Goal: Submit feedback/report problem: Submit feedback/report problem

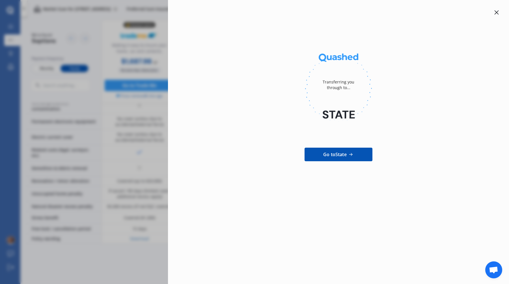
click at [498, 13] on icon at bounding box center [496, 12] width 5 height 5
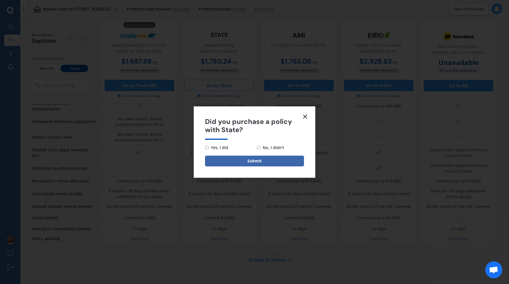
click at [270, 150] on span "No, I didn't" at bounding box center [272, 147] width 24 height 7
click at [260, 149] on input "No, I didn't" at bounding box center [259, 148] width 4 height 4
radio input "true"
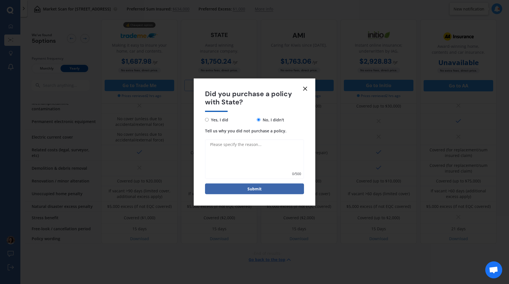
click at [270, 146] on textarea "Tell us why you did not purchase a policy." at bounding box center [254, 159] width 99 height 40
type textarea "The quote I received was much higher than what was shown here."
click at [259, 193] on button "Submit" at bounding box center [254, 188] width 99 height 11
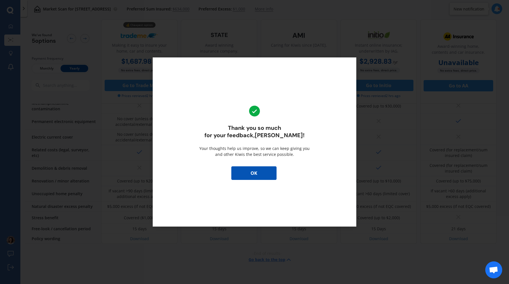
click at [257, 172] on button "OK" at bounding box center [253, 173] width 45 height 14
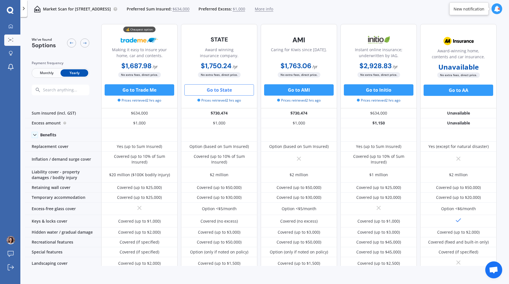
click at [225, 67] on b "$1,750.24" at bounding box center [216, 65] width 31 height 9
click at [225, 66] on b "$1,750.24" at bounding box center [216, 65] width 31 height 9
